Goal: Task Accomplishment & Management: Use online tool/utility

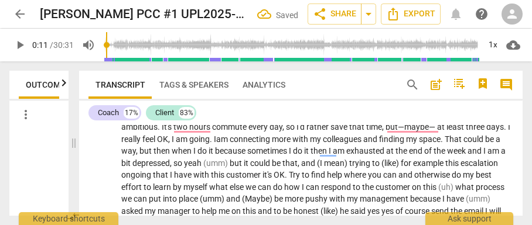
scroll to position [4002, 0]
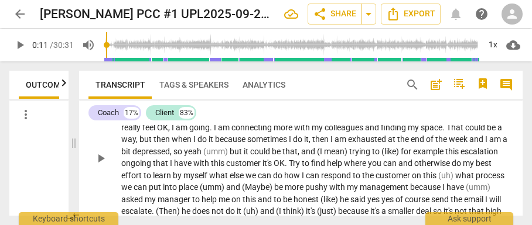
click at [348, 144] on span "am" at bounding box center [340, 139] width 13 height 9
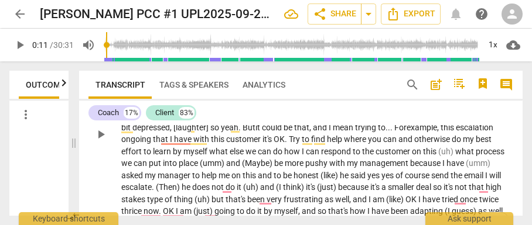
scroll to position [4110, 0]
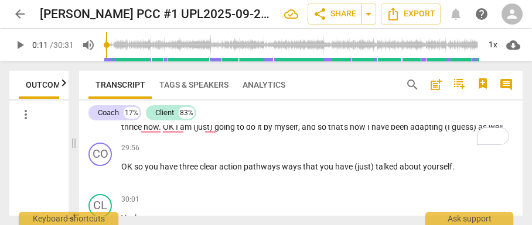
click at [193, 60] on span "have" at bounding box center [183, 54] width 19 height 9
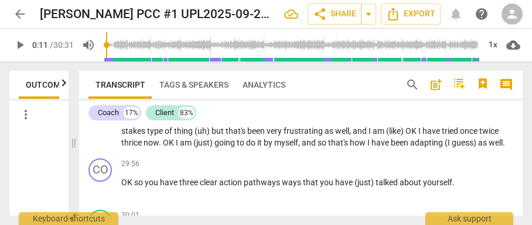
click at [274, 76] on span "customerise" at bounding box center [251, 70] width 46 height 9
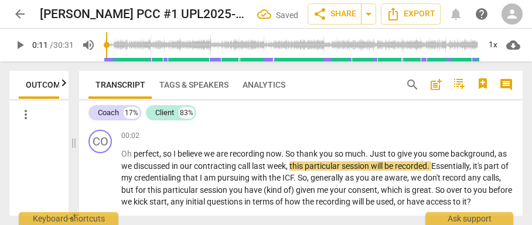
scroll to position [4095, 0]
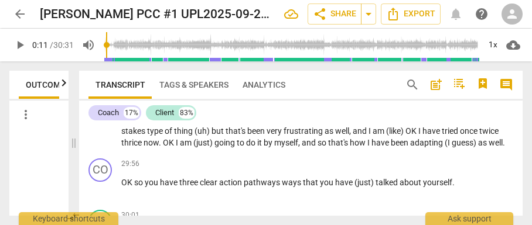
click at [273, 76] on span "customarise" at bounding box center [250, 70] width 45 height 9
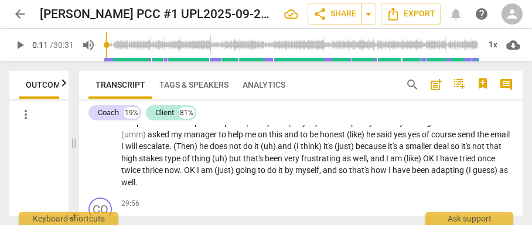
click at [481, 90] on p "That's a good question . Well , right now I am at my mom's because I am helping…" at bounding box center [317, 35] width 392 height 108
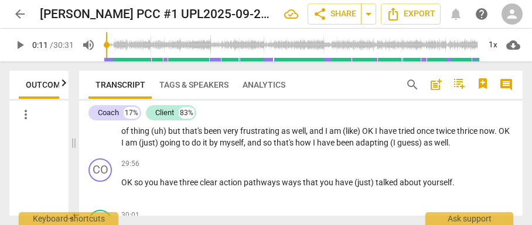
click at [447, 88] on span "?" at bounding box center [444, 82] width 6 height 9
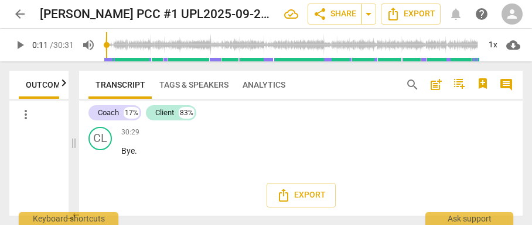
scroll to position [4641, 0]
